Goal: Navigation & Orientation: Find specific page/section

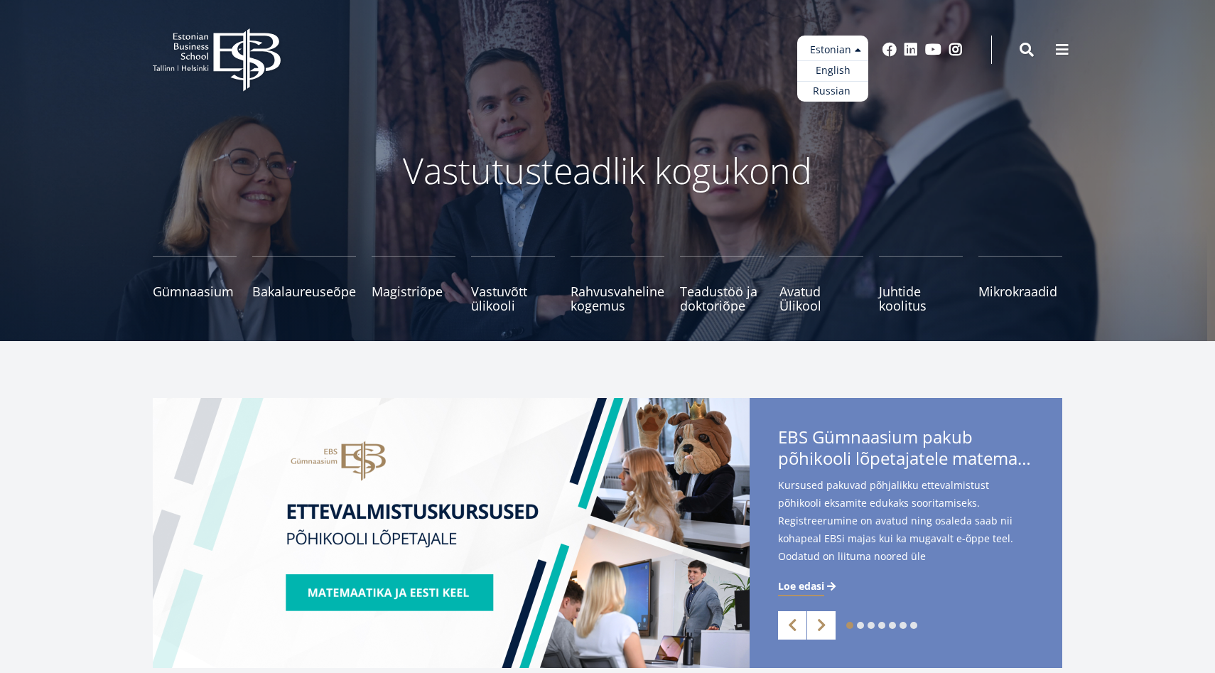
click at [857, 44] on ul "Estonian English Russian" at bounding box center [832, 69] width 71 height 66
click at [842, 81] on link "Russian" at bounding box center [832, 91] width 71 height 21
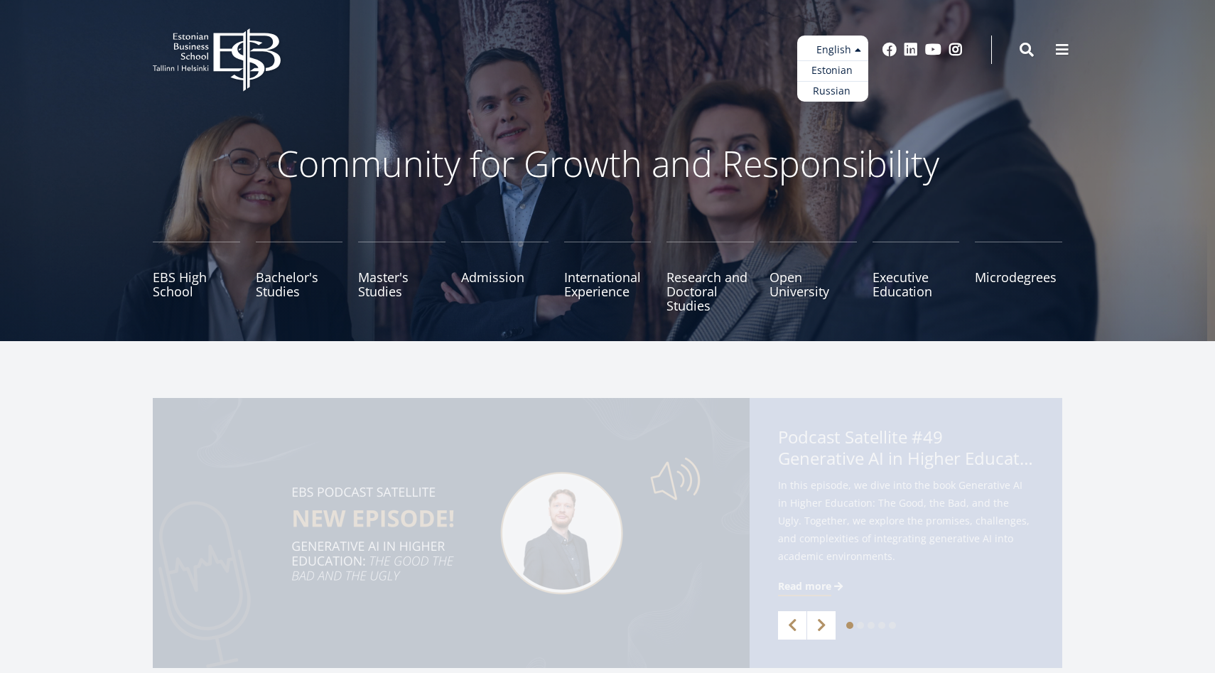
click at [850, 50] on ul "Estonian English Russian" at bounding box center [832, 69] width 71 height 66
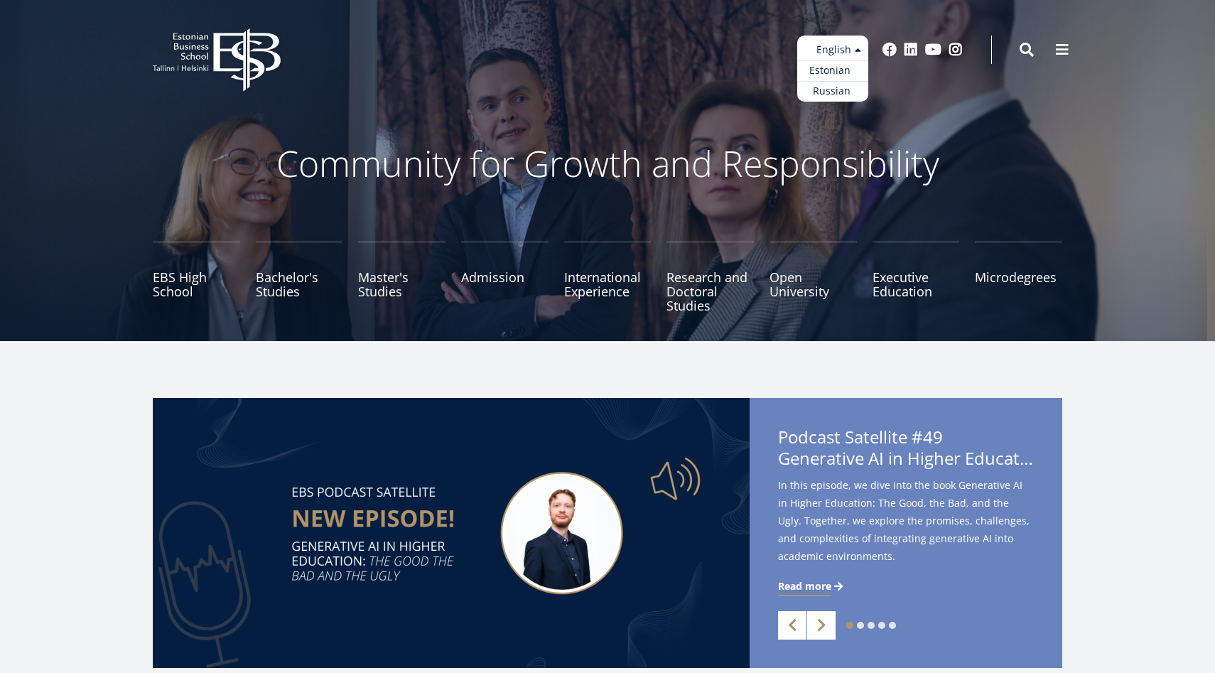
click at [842, 73] on link "Estonian" at bounding box center [832, 70] width 71 height 21
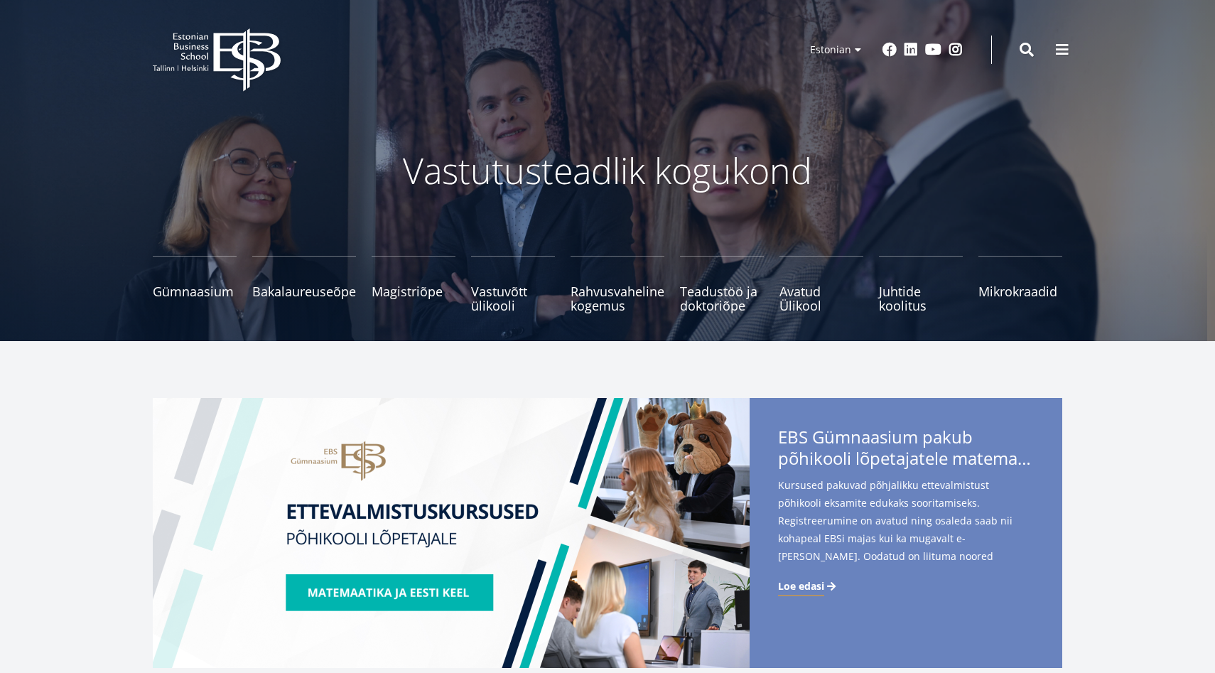
click at [842, 54] on ul "Estonian English Russian" at bounding box center [832, 69] width 71 height 66
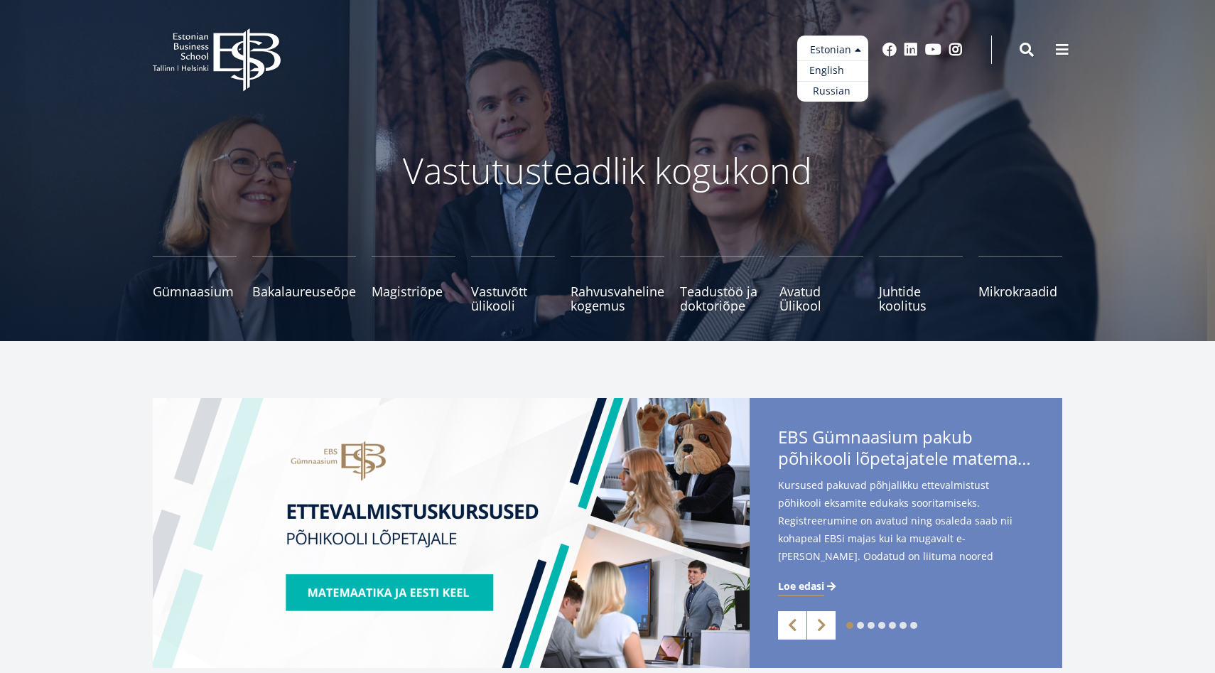
click at [839, 65] on link "English" at bounding box center [832, 70] width 71 height 21
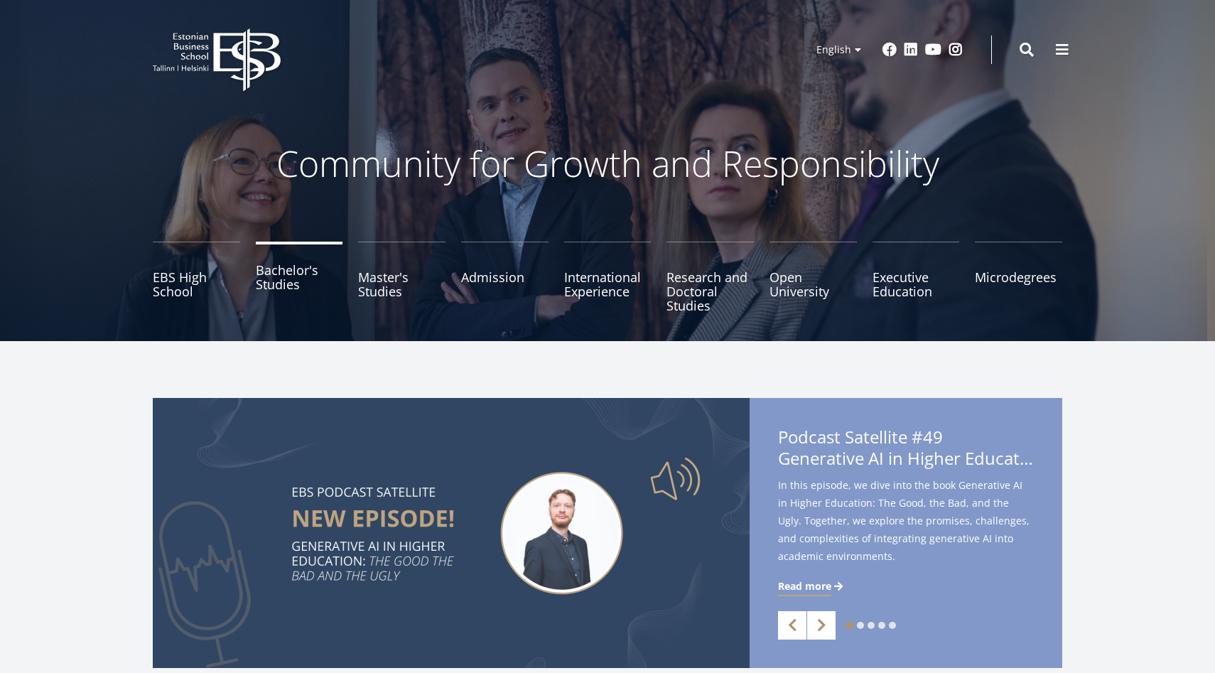
click at [314, 284] on link "Bachelor's Studies" at bounding box center [299, 277] width 87 height 71
